Goal: Share content: Share content

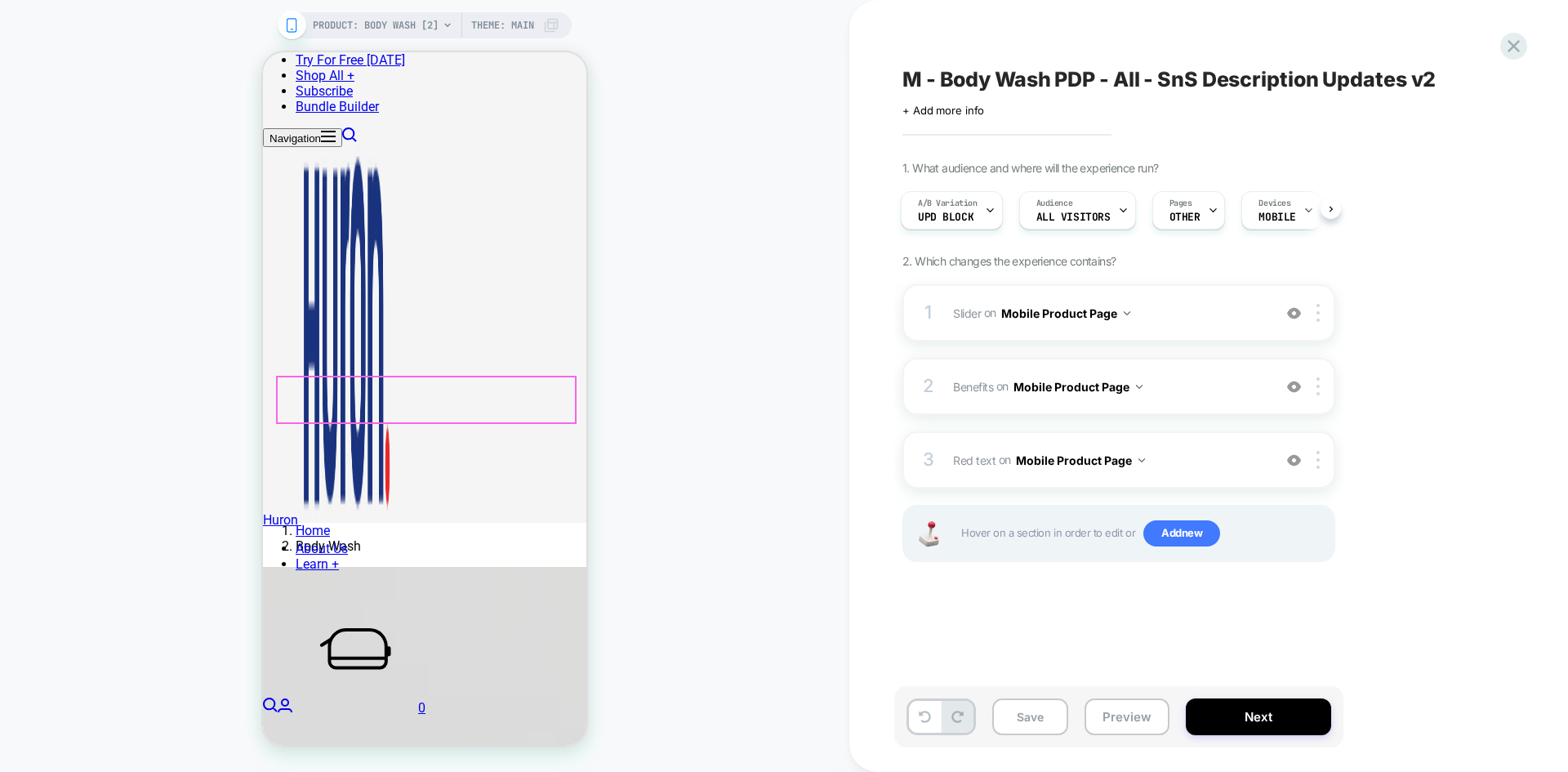
scroll to position [490, 0]
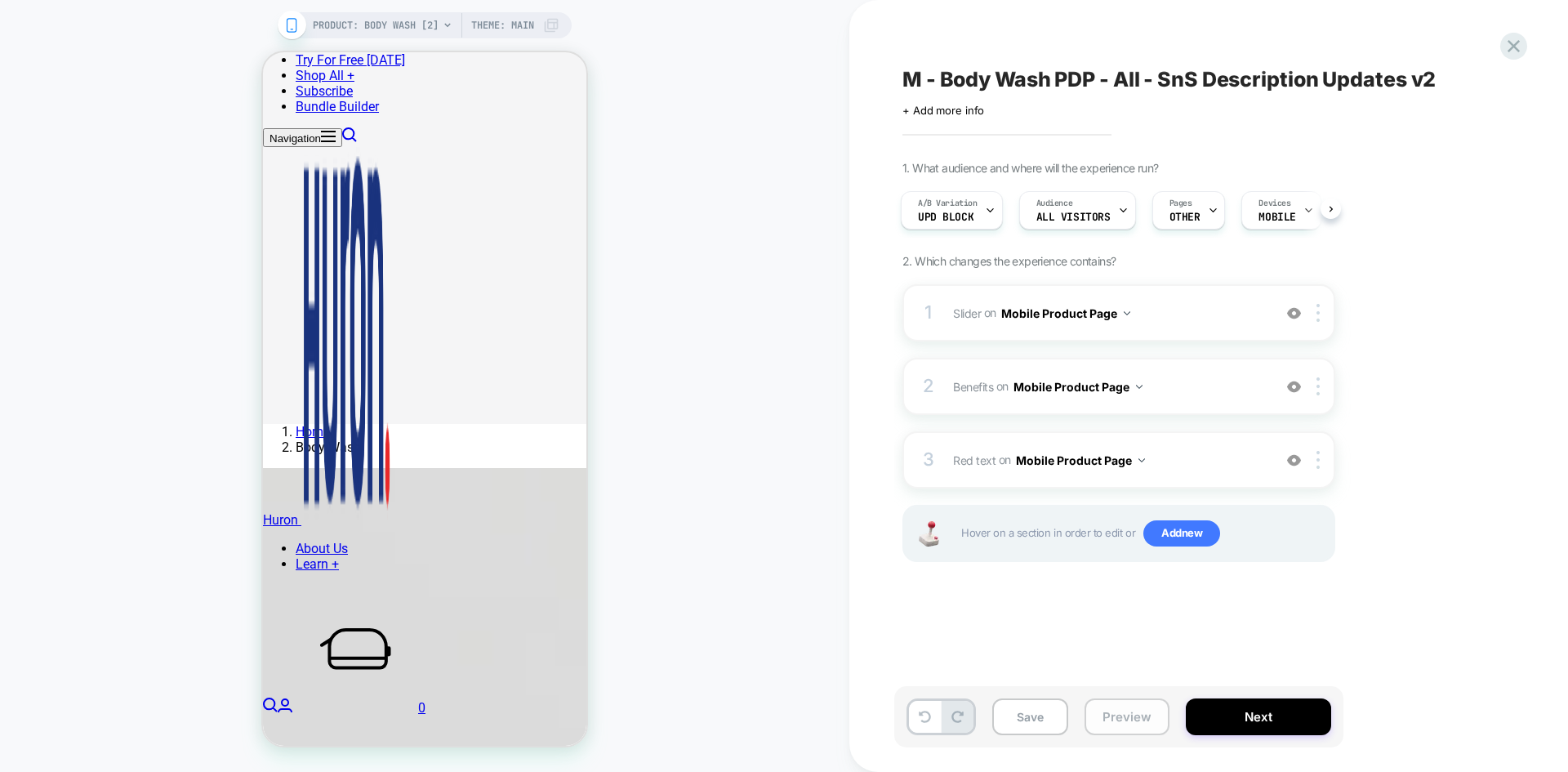
click at [1116, 725] on button "Preview" at bounding box center [1128, 716] width 85 height 37
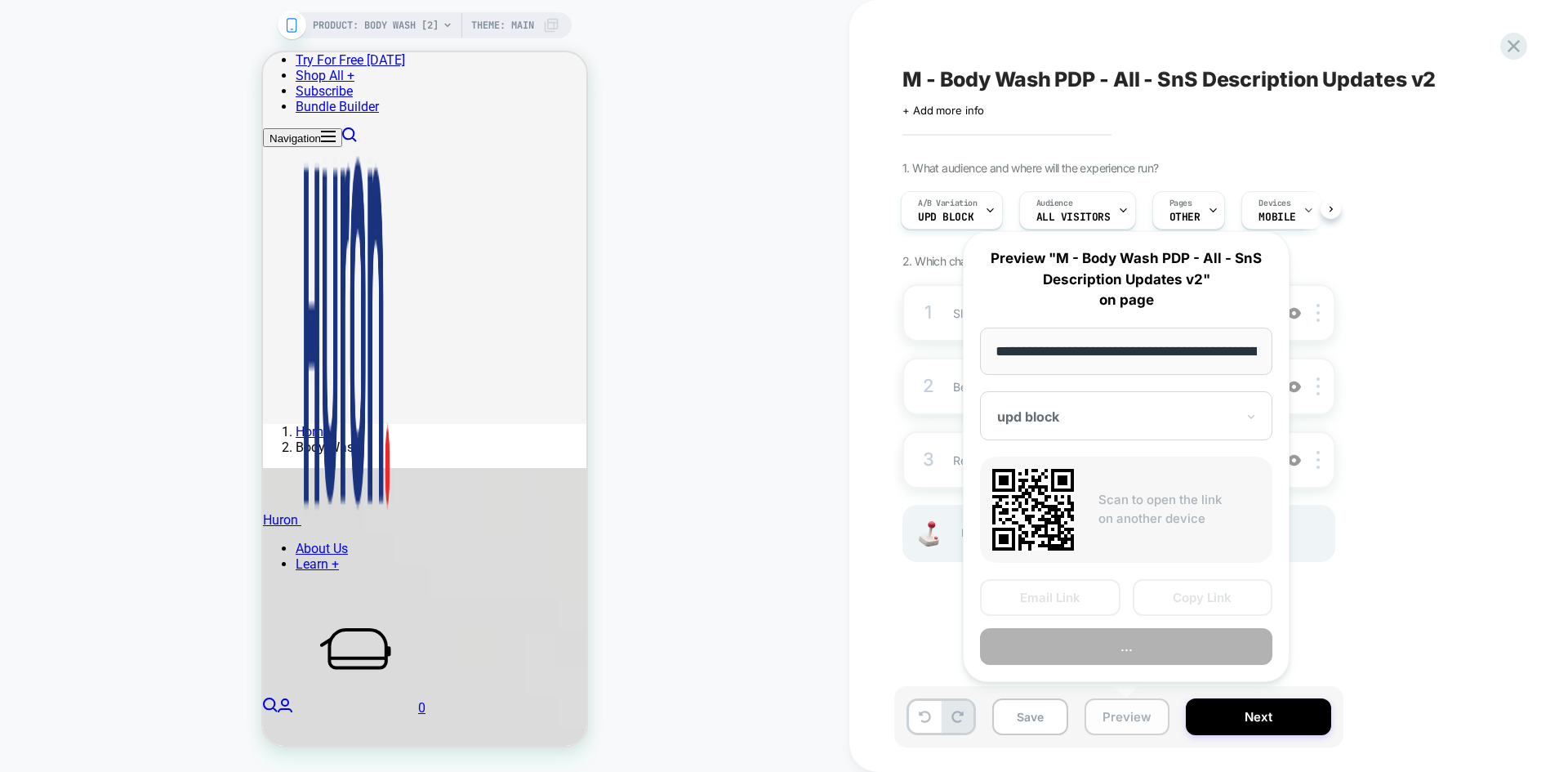
scroll to position [0, 161]
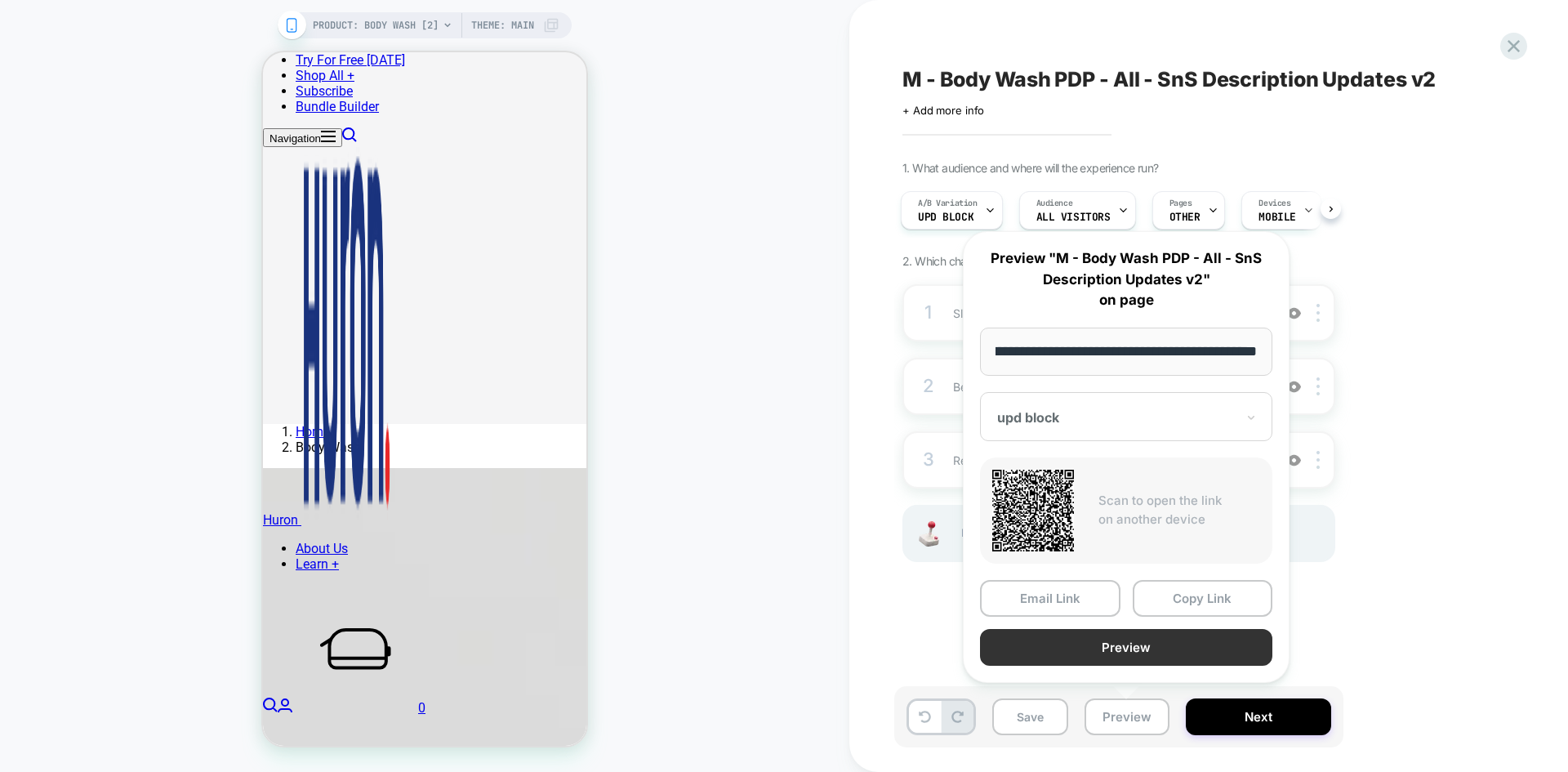
click at [1167, 641] on button "Preview" at bounding box center [1126, 647] width 293 height 37
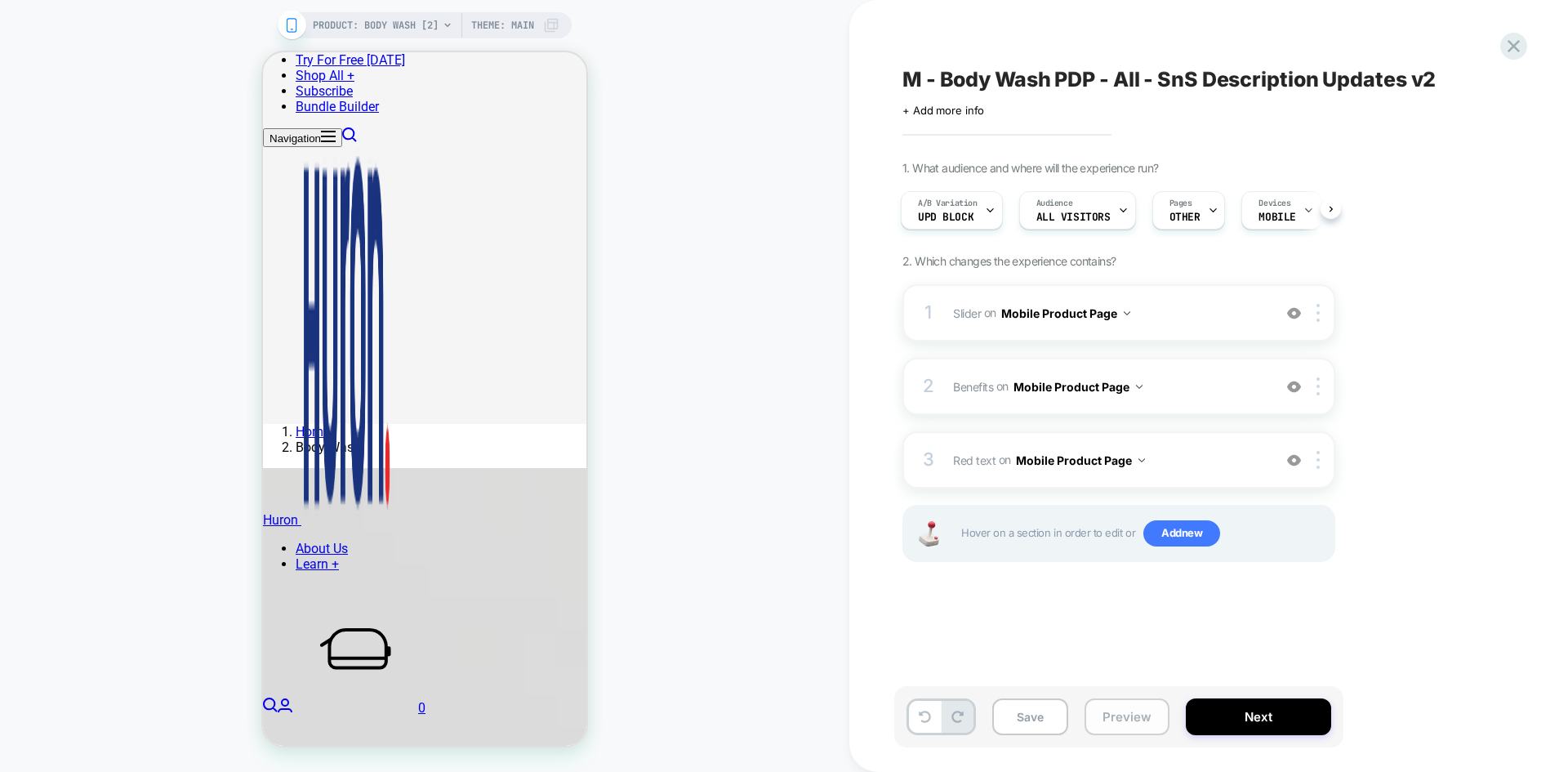
drag, startPoint x: 1132, startPoint y: 725, endPoint x: 1142, endPoint y: 708, distance: 19.7
click at [1133, 725] on button "Preview" at bounding box center [1128, 716] width 85 height 37
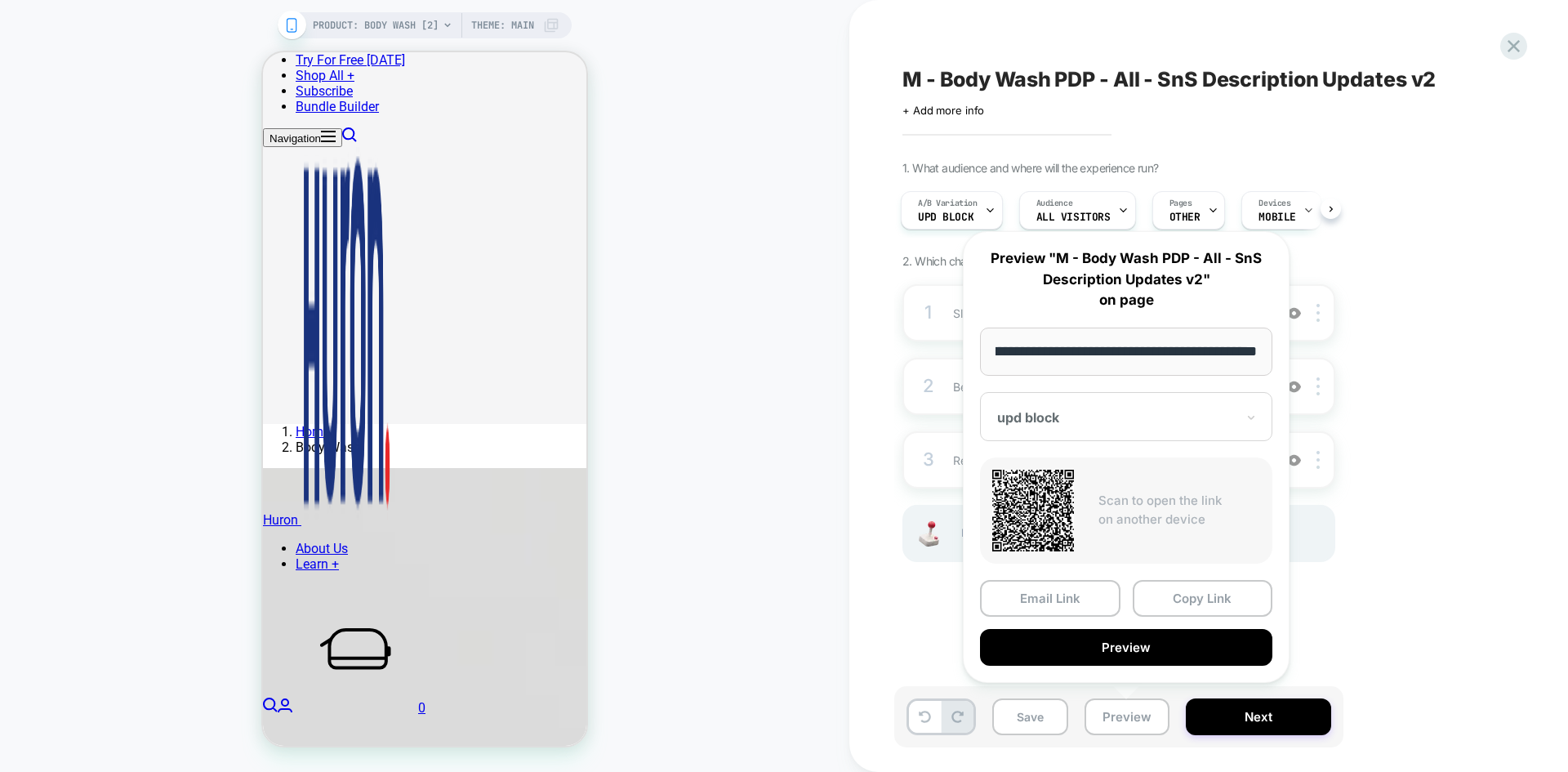
scroll to position [0, 0]
click at [1021, 71] on span "M - Body Wash PDP - All - SnS Description Updates v2" at bounding box center [1169, 79] width 534 height 25
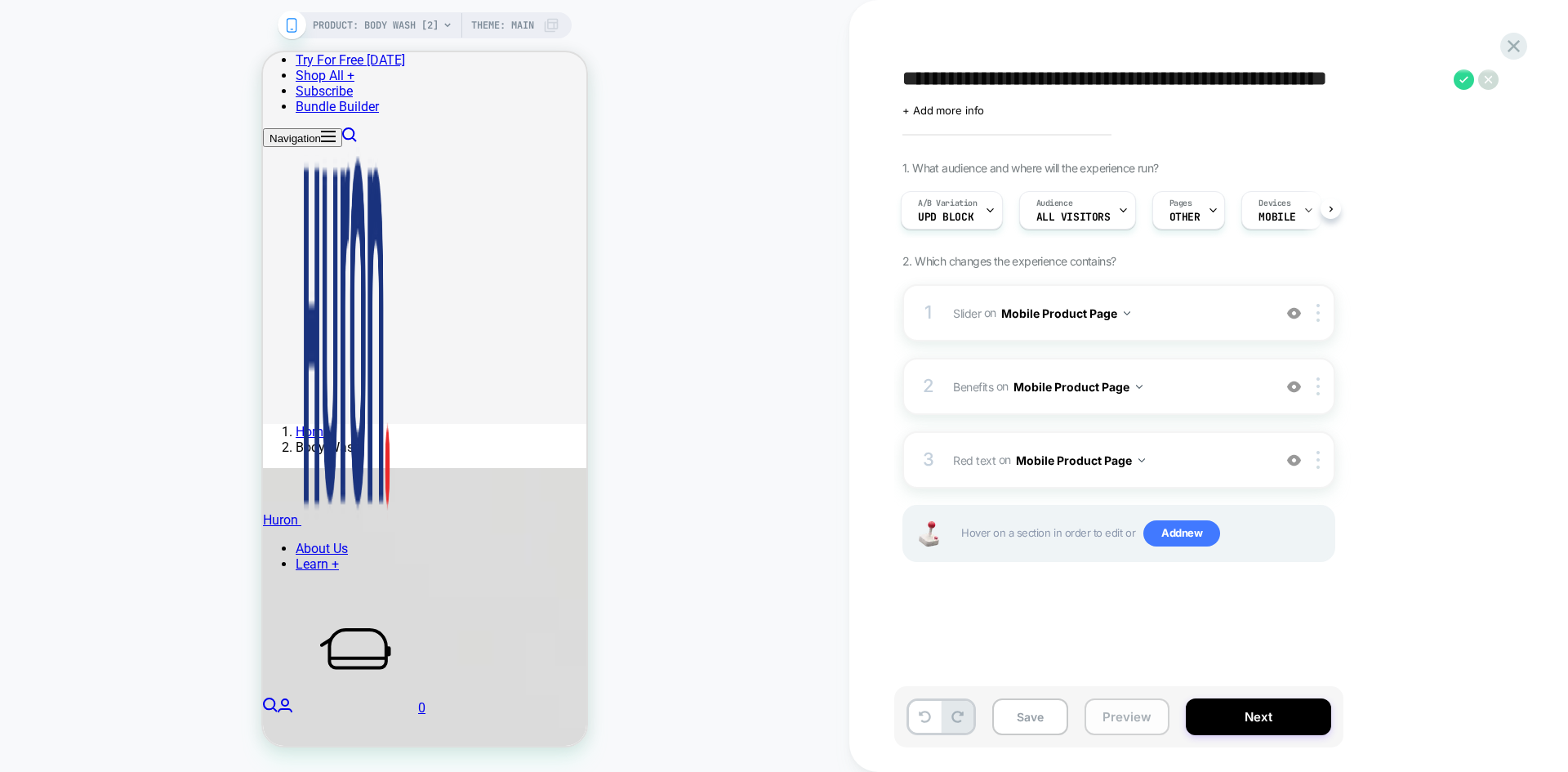
click at [1126, 718] on button "Preview" at bounding box center [1128, 716] width 85 height 37
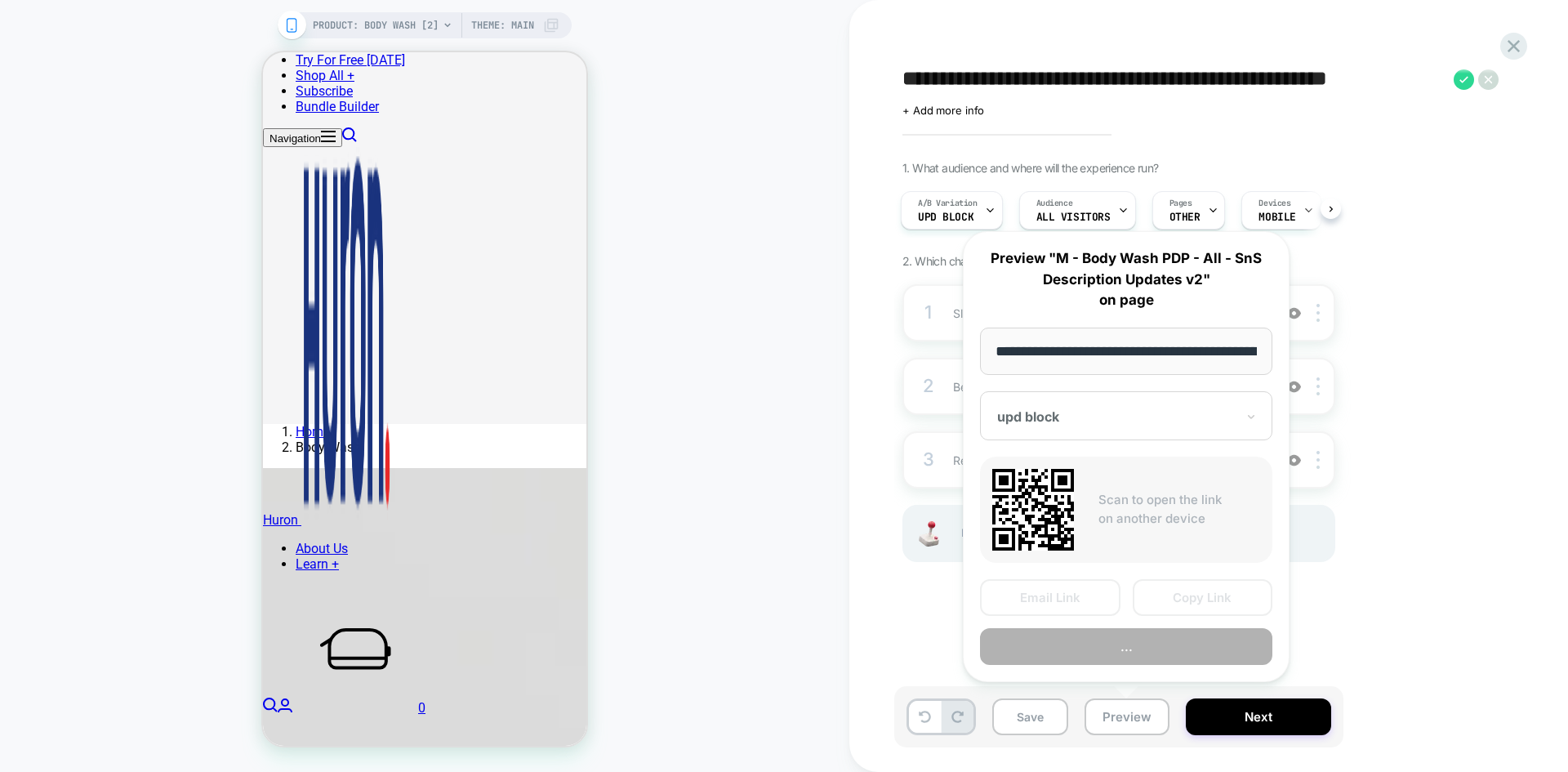
scroll to position [0, 161]
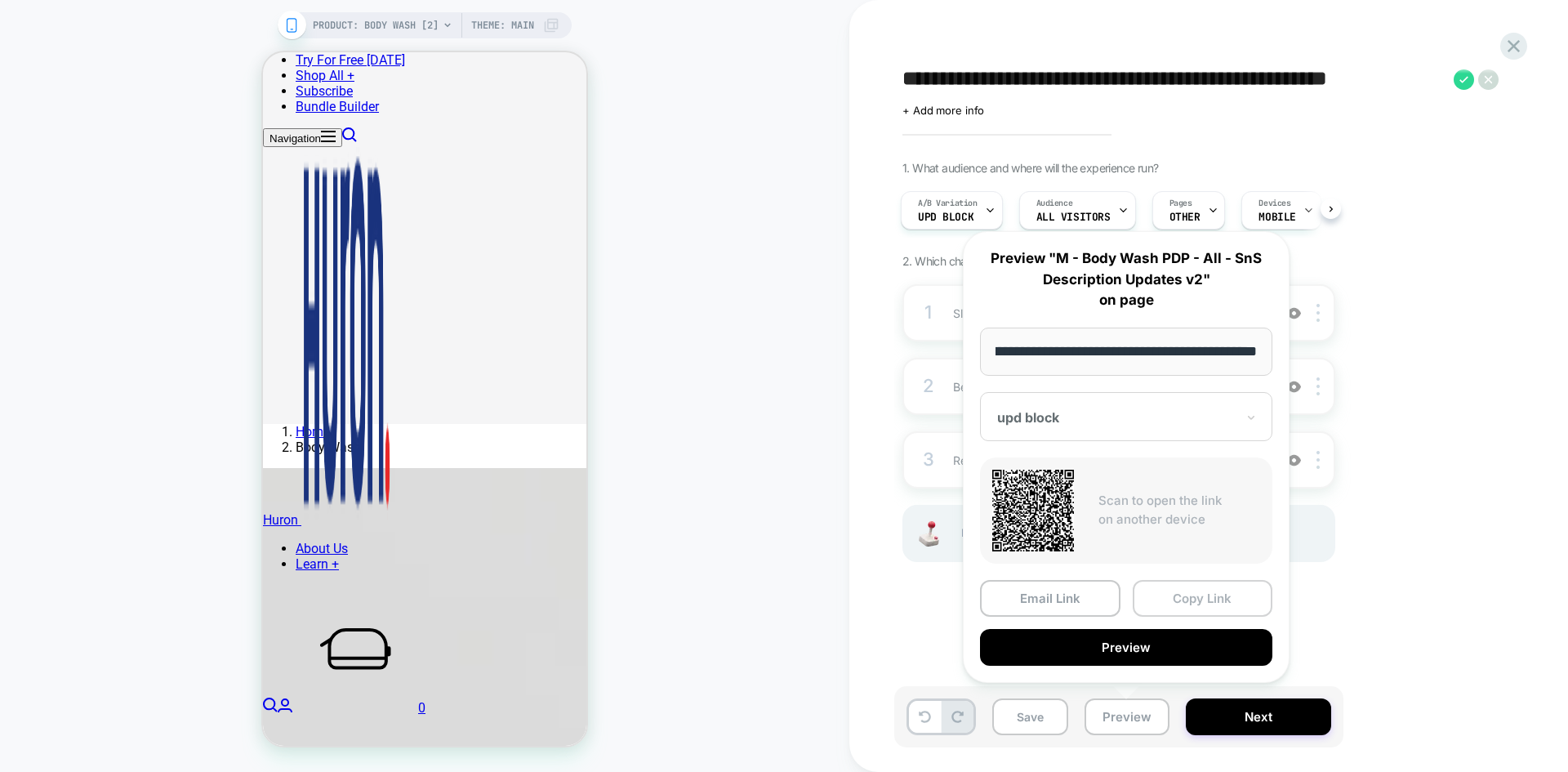
click at [1178, 589] on button "Copy Link" at bounding box center [1203, 598] width 141 height 37
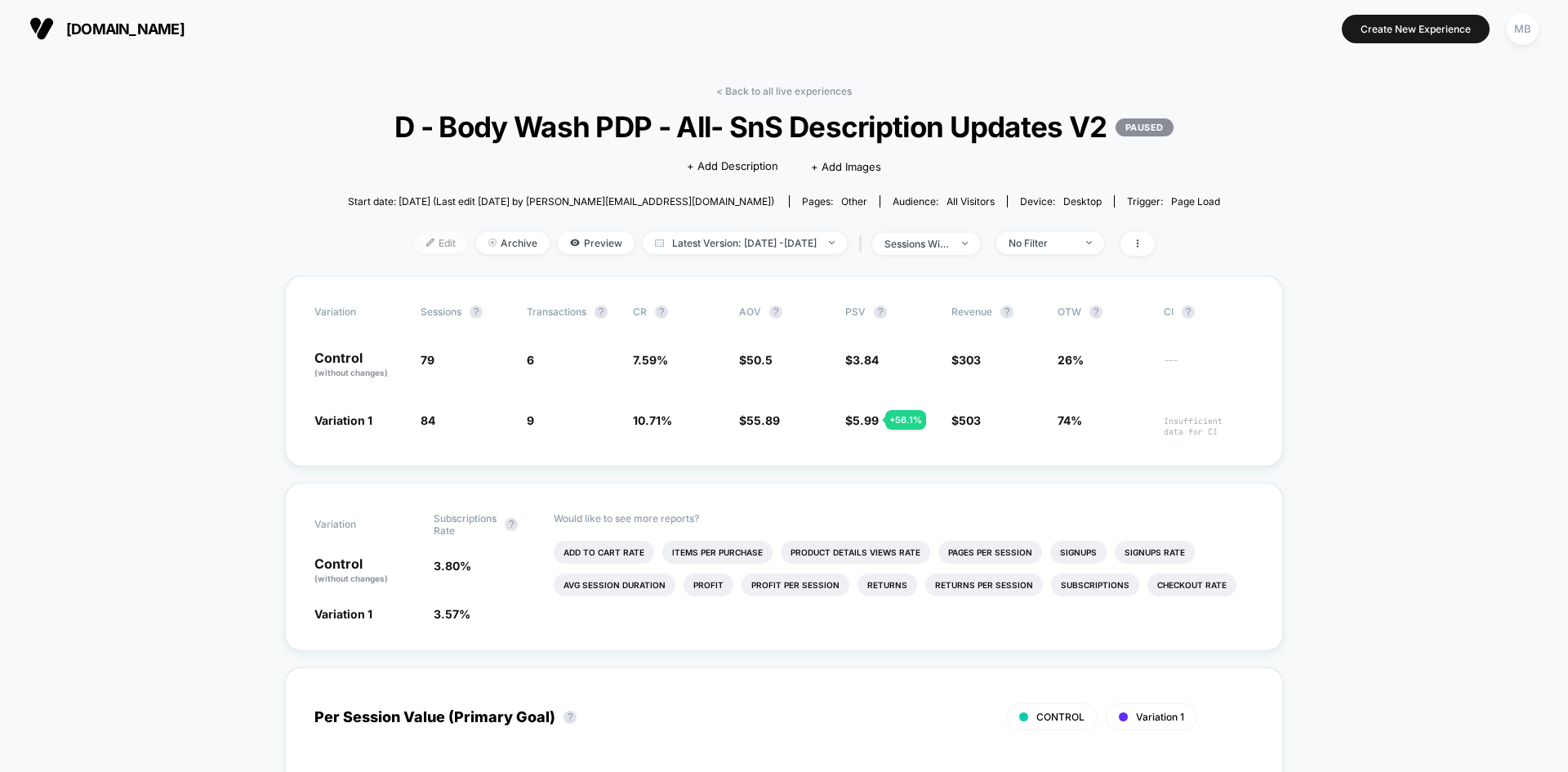
click at [426, 247] on img at bounding box center [430, 242] width 8 height 8
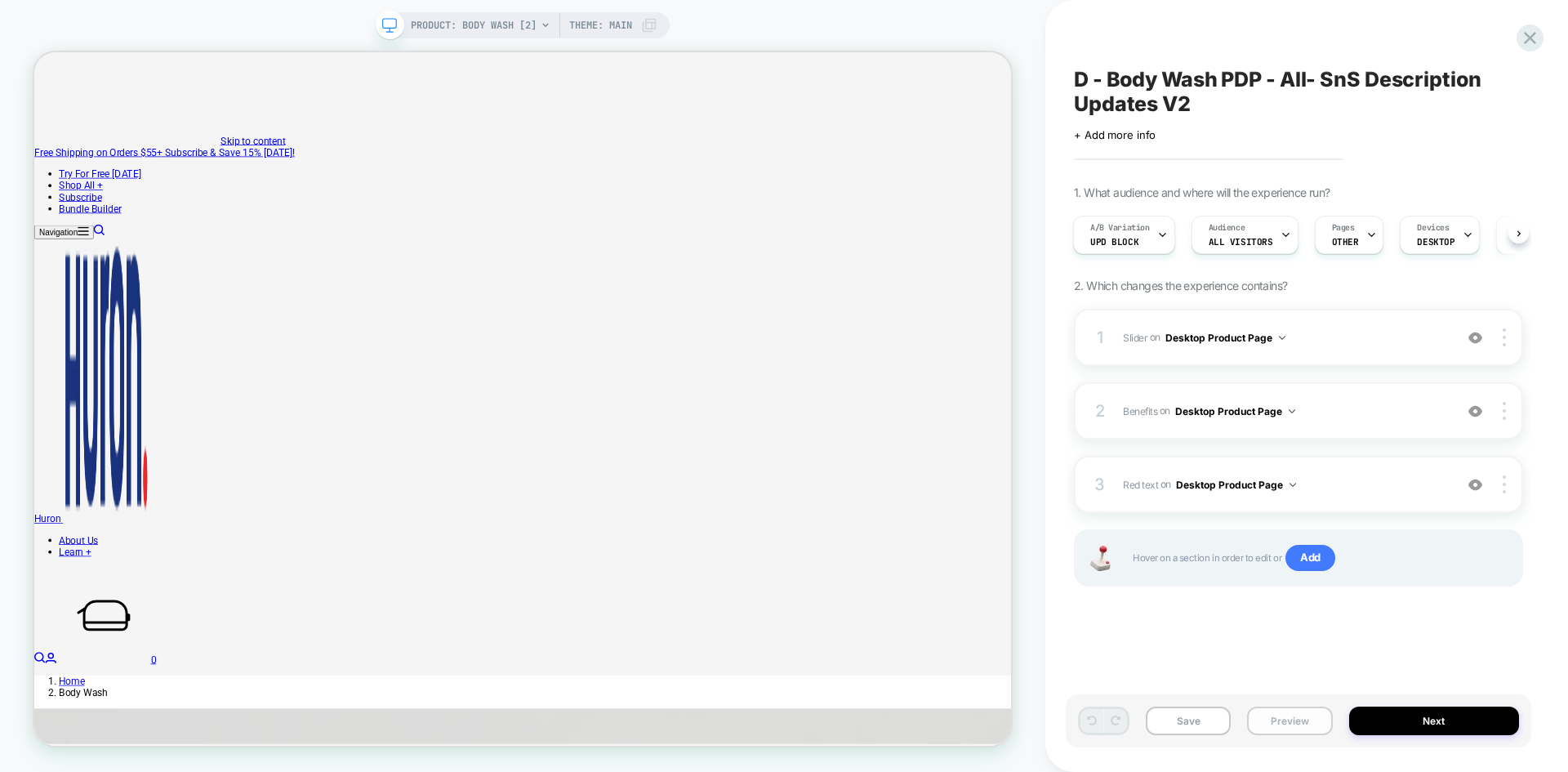
click at [1273, 724] on button "Preview" at bounding box center [1290, 720] width 85 height 29
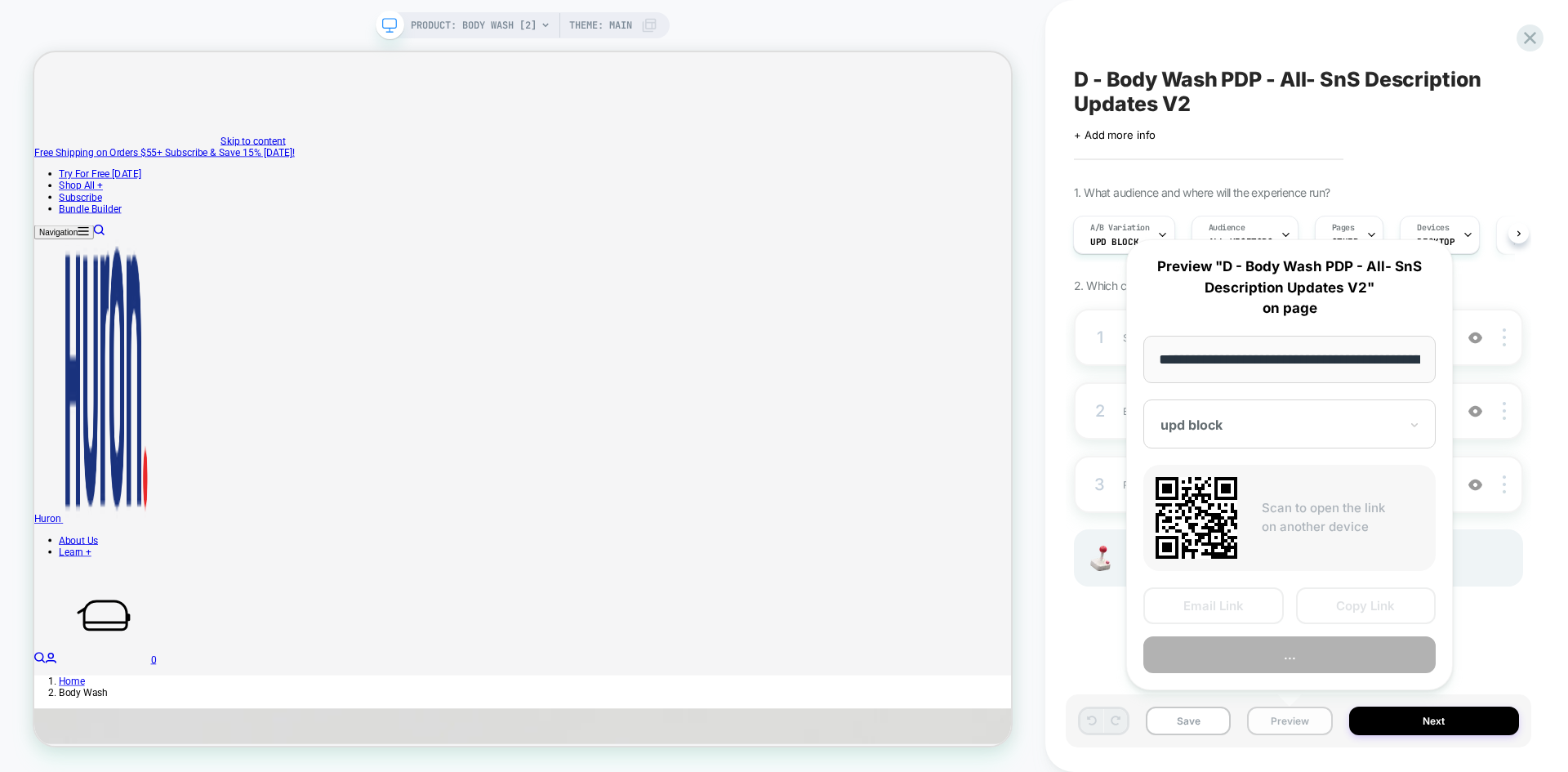
scroll to position [0, 161]
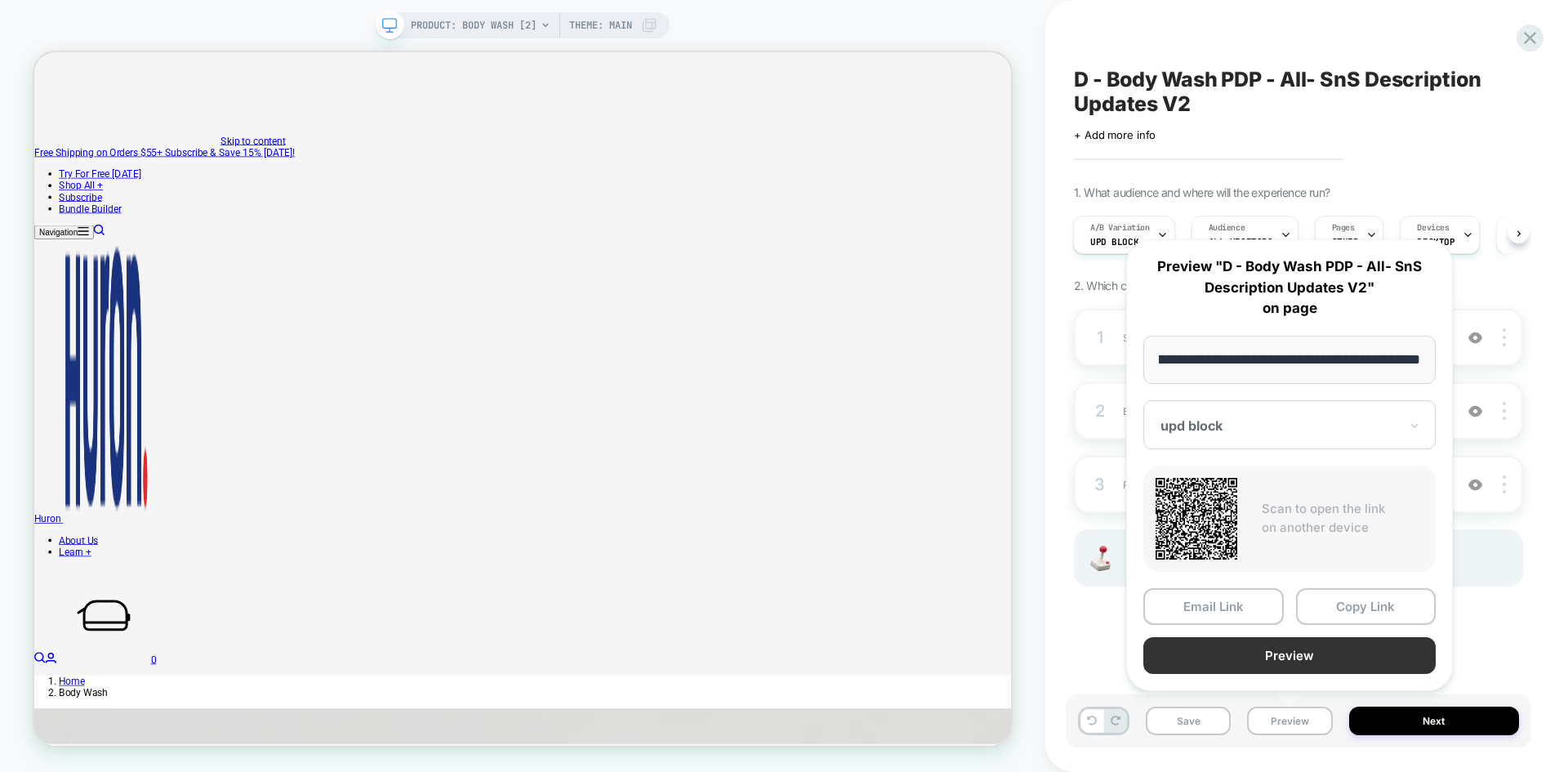
click at [1320, 659] on button "Preview" at bounding box center [1289, 655] width 293 height 37
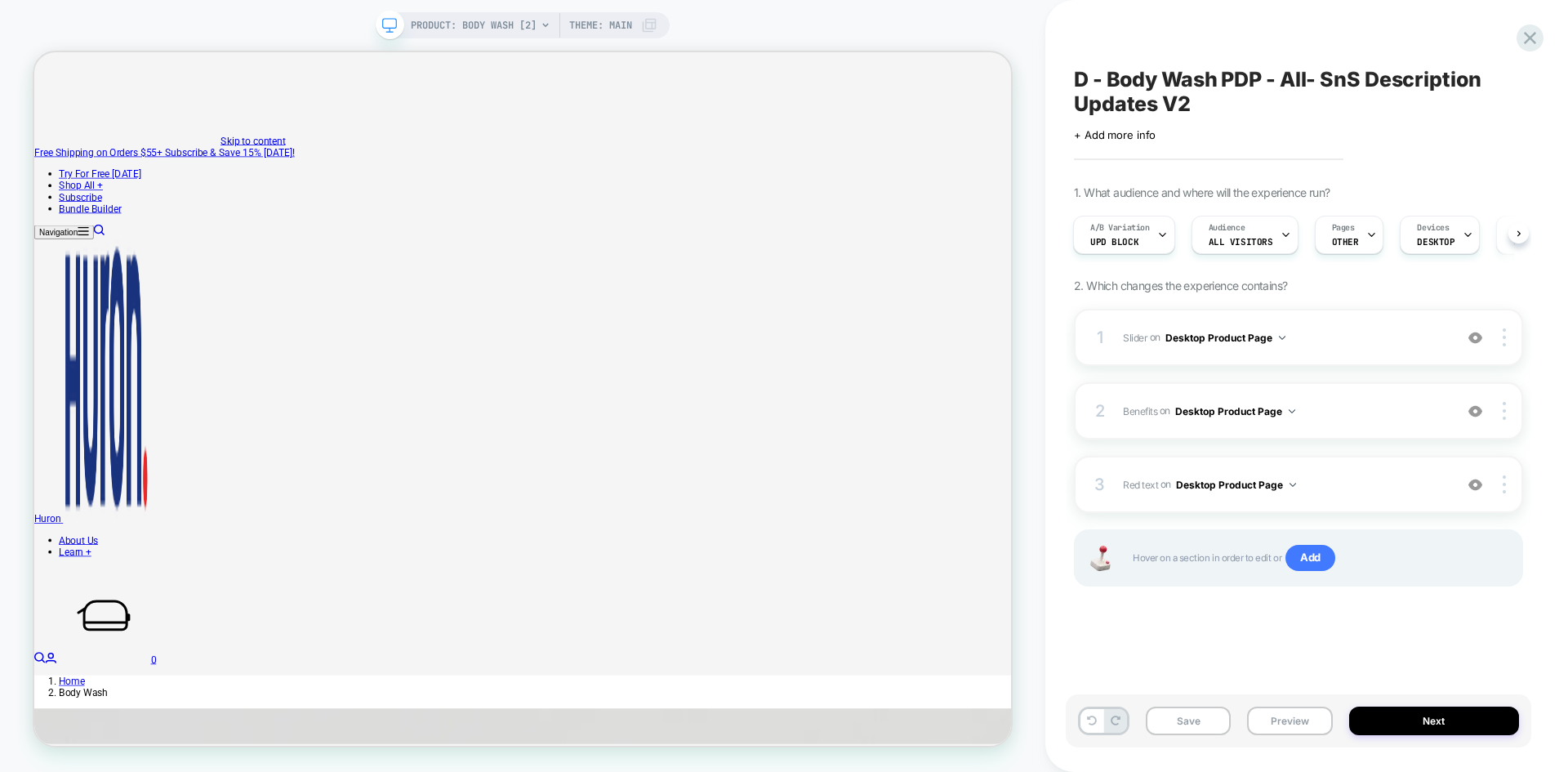
click at [1164, 90] on span "D - Body Wash PDP - All- SnS Description Updates V2" at bounding box center [1298, 91] width 449 height 49
click at [1290, 710] on button "Preview" at bounding box center [1290, 720] width 85 height 29
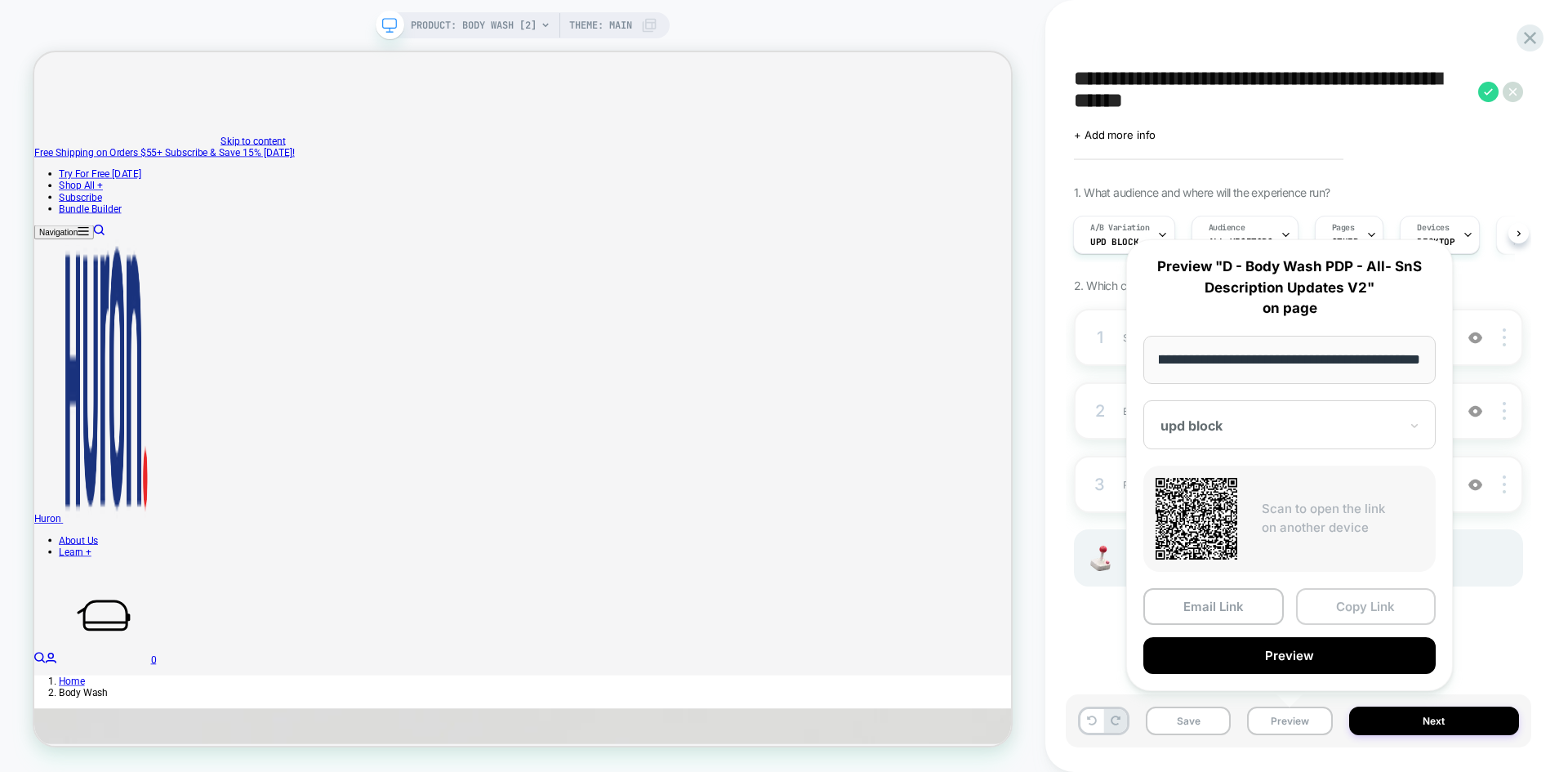
click at [1350, 605] on button "Copy Link" at bounding box center [1367, 606] width 141 height 37
